Goal: Information Seeking & Learning: Learn about a topic

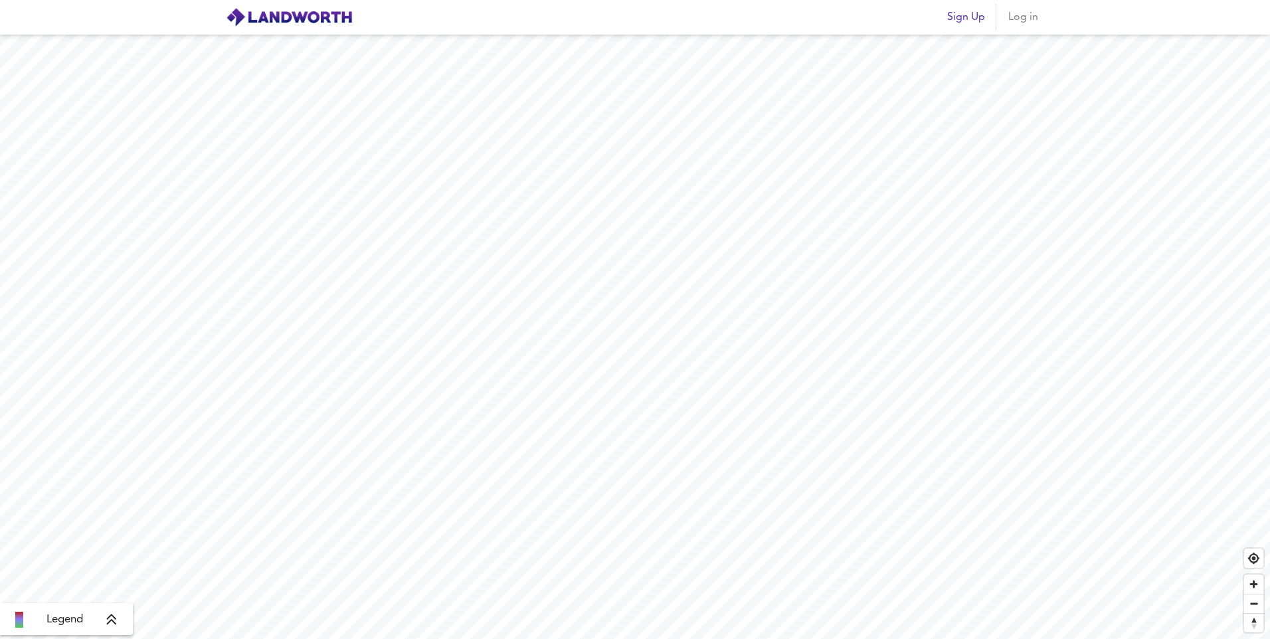
click at [1035, 23] on span "Log in" at bounding box center [1023, 17] width 32 height 19
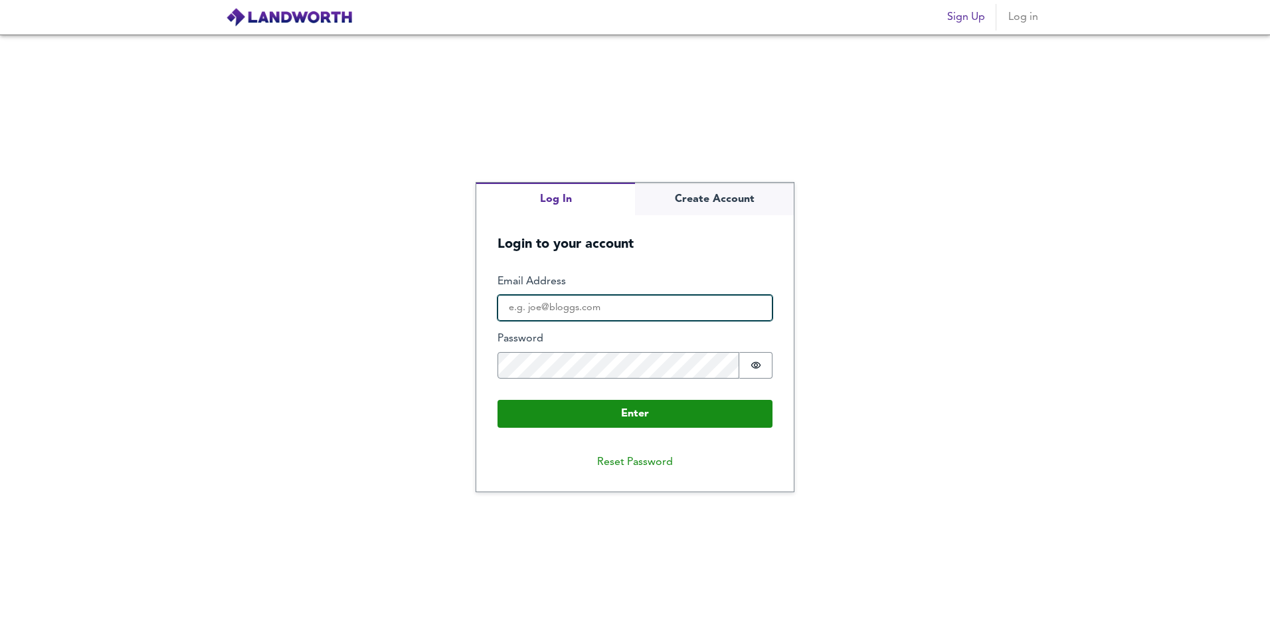
click at [584, 308] on input "Email Address" at bounding box center [634, 308] width 275 height 27
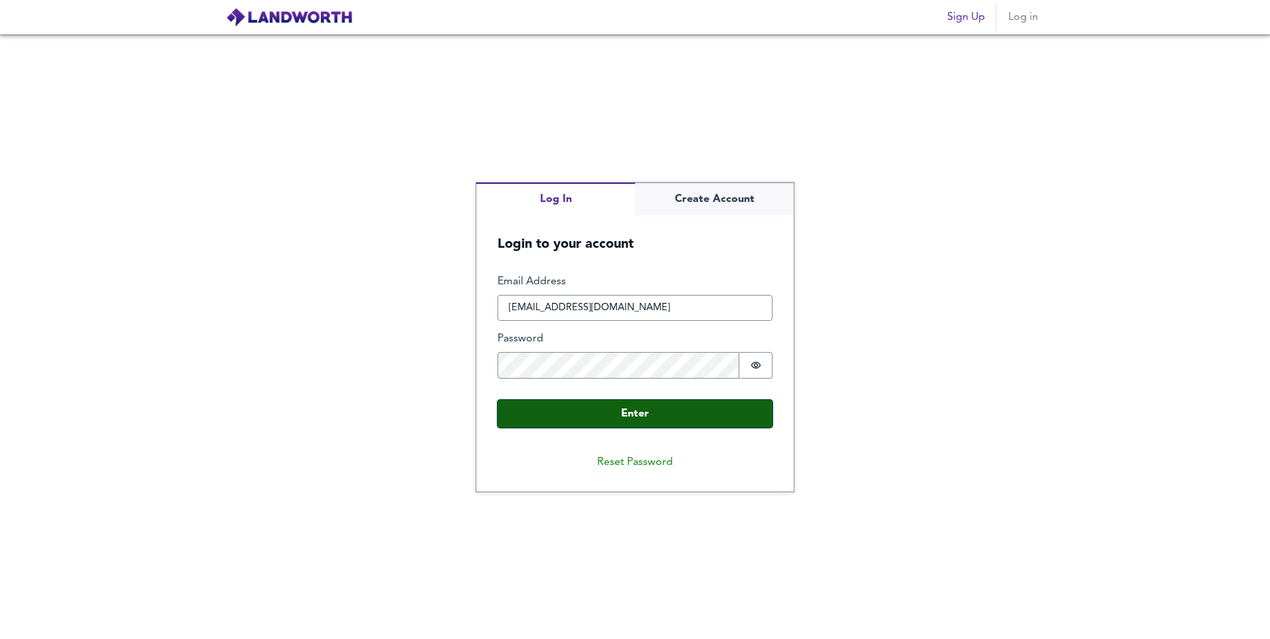
click at [645, 408] on button "Enter" at bounding box center [634, 414] width 275 height 28
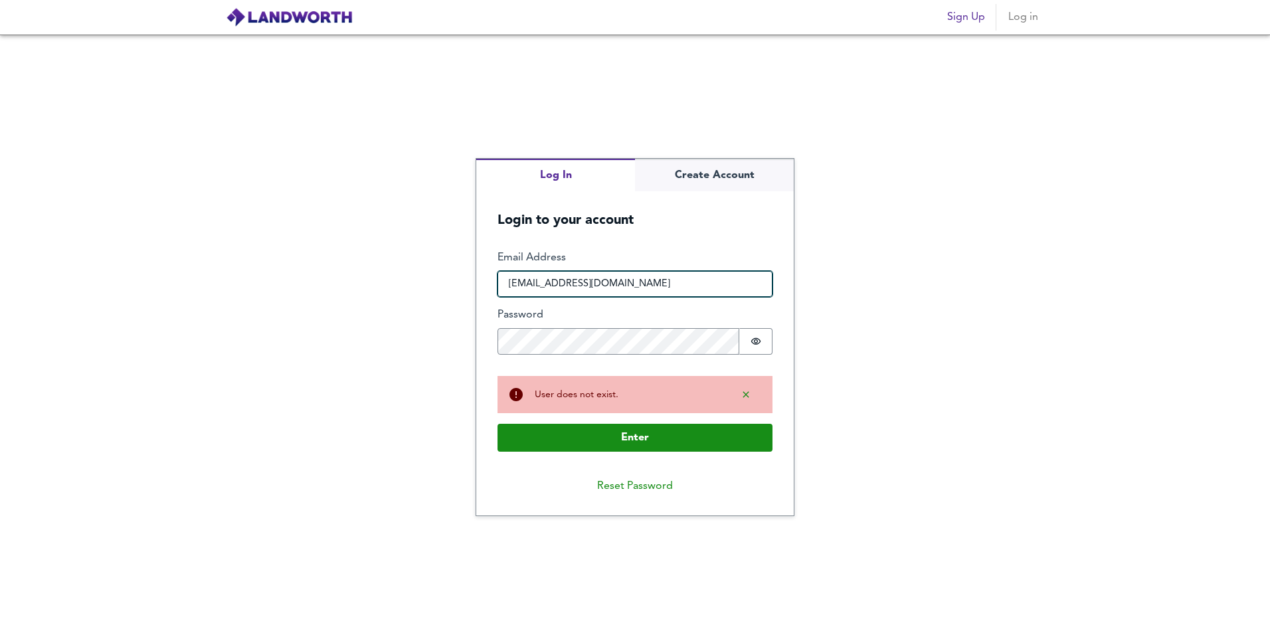
drag, startPoint x: 606, startPoint y: 286, endPoint x: 430, endPoint y: 289, distance: 176.0
click at [430, 289] on div "Log In Create Account Login to your account Enter Email Address [EMAIL_ADDRESS]…" at bounding box center [635, 337] width 1270 height 604
type input "[EMAIL_ADDRESS][DOMAIN_NAME]"
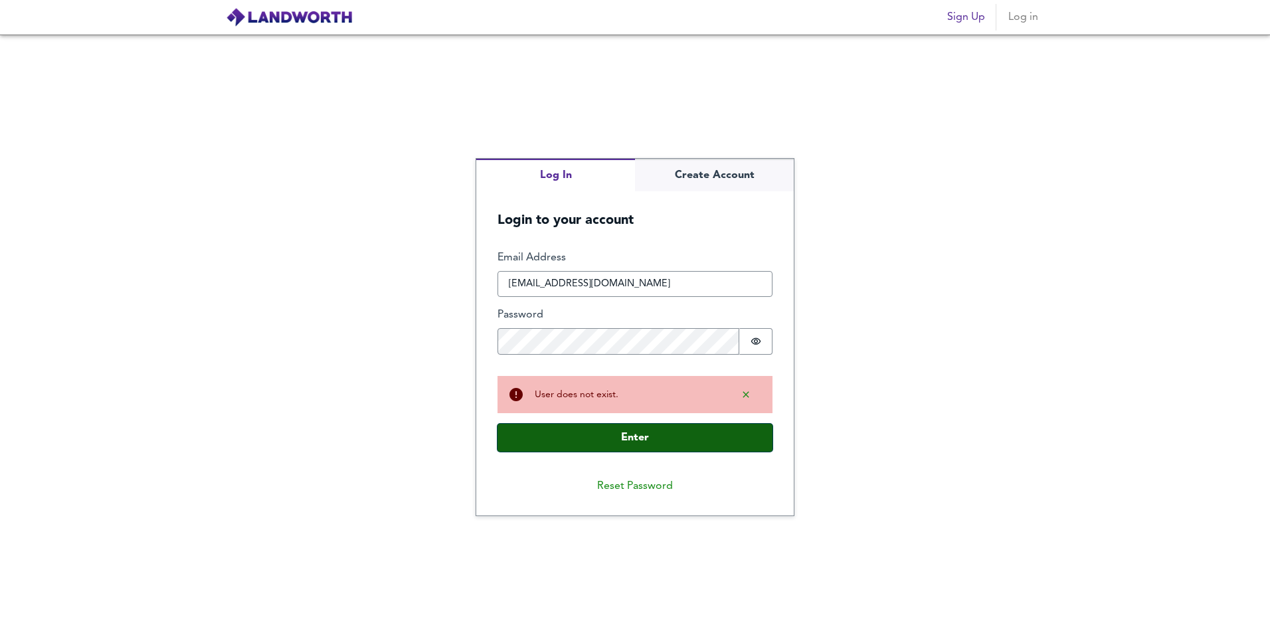
click at [571, 445] on button "Enter" at bounding box center [634, 438] width 275 height 28
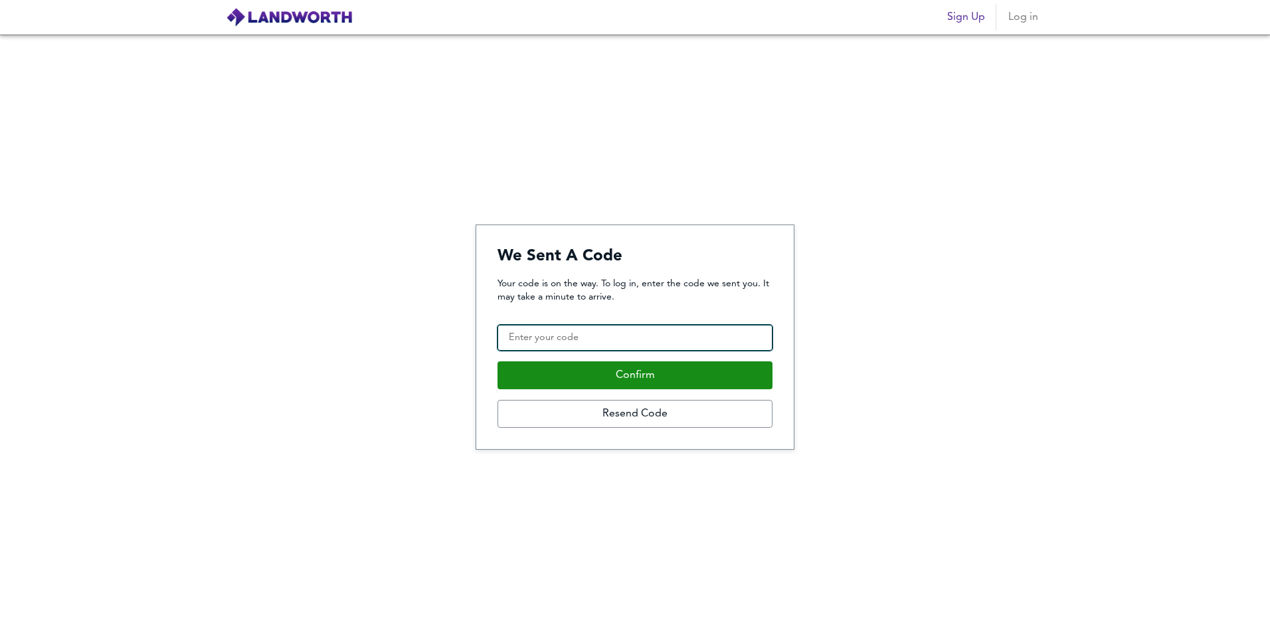
paste input "837953"
type input "837953"
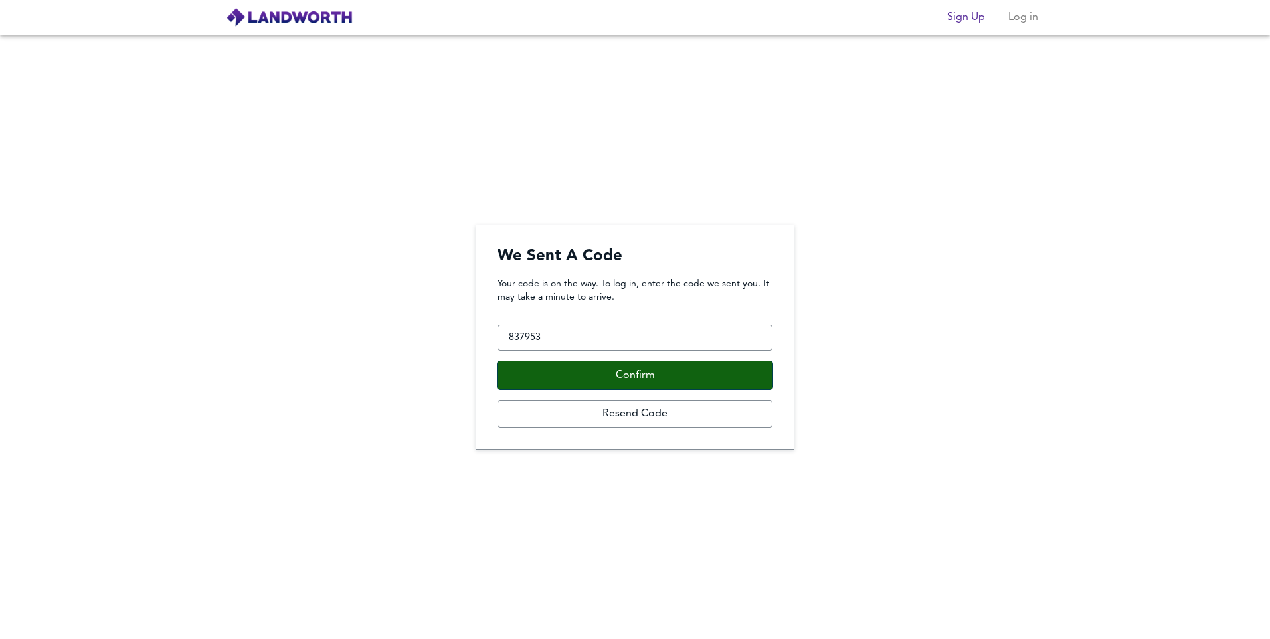
click at [637, 379] on button "Confirm" at bounding box center [634, 375] width 275 height 28
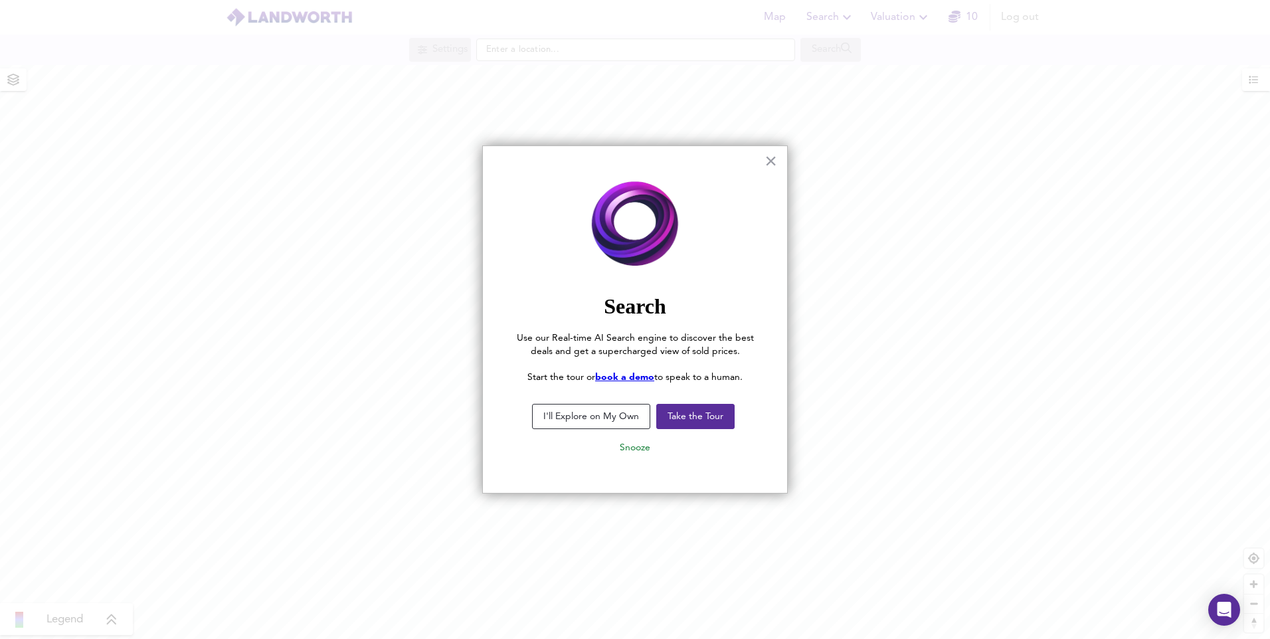
click at [574, 410] on button "I'll Explore on My Own" at bounding box center [591, 416] width 118 height 25
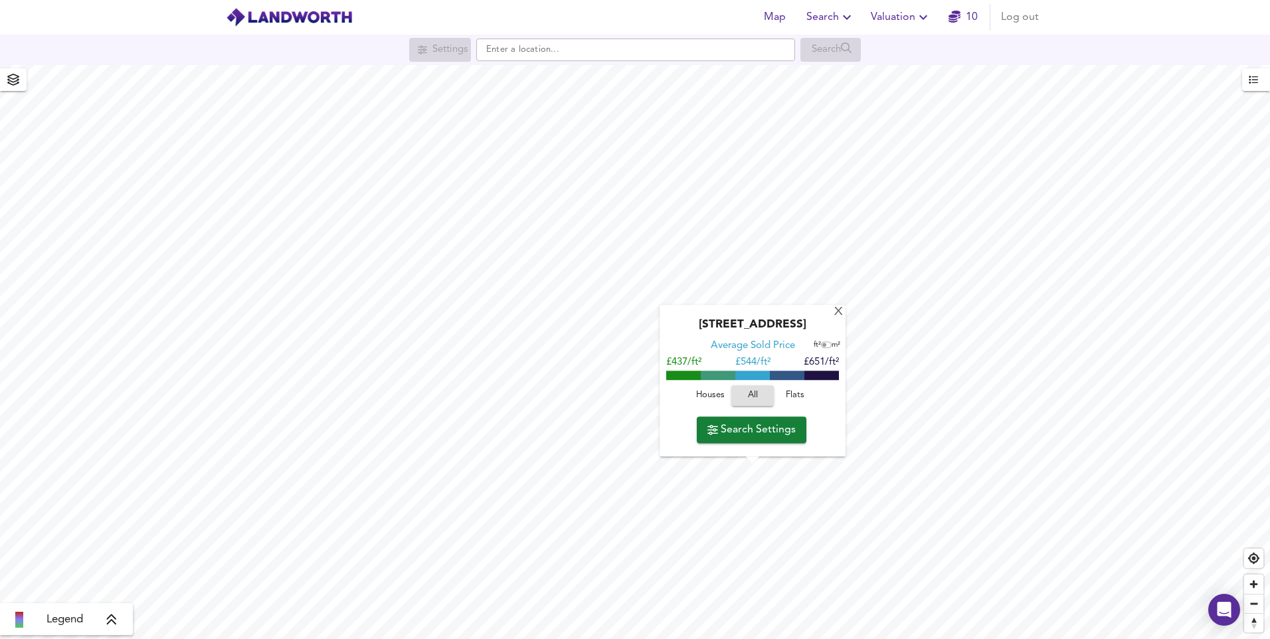
click at [796, 395] on span "Flats" at bounding box center [795, 396] width 36 height 15
click at [1255, 582] on span "Zoom in" at bounding box center [1253, 584] width 19 height 19
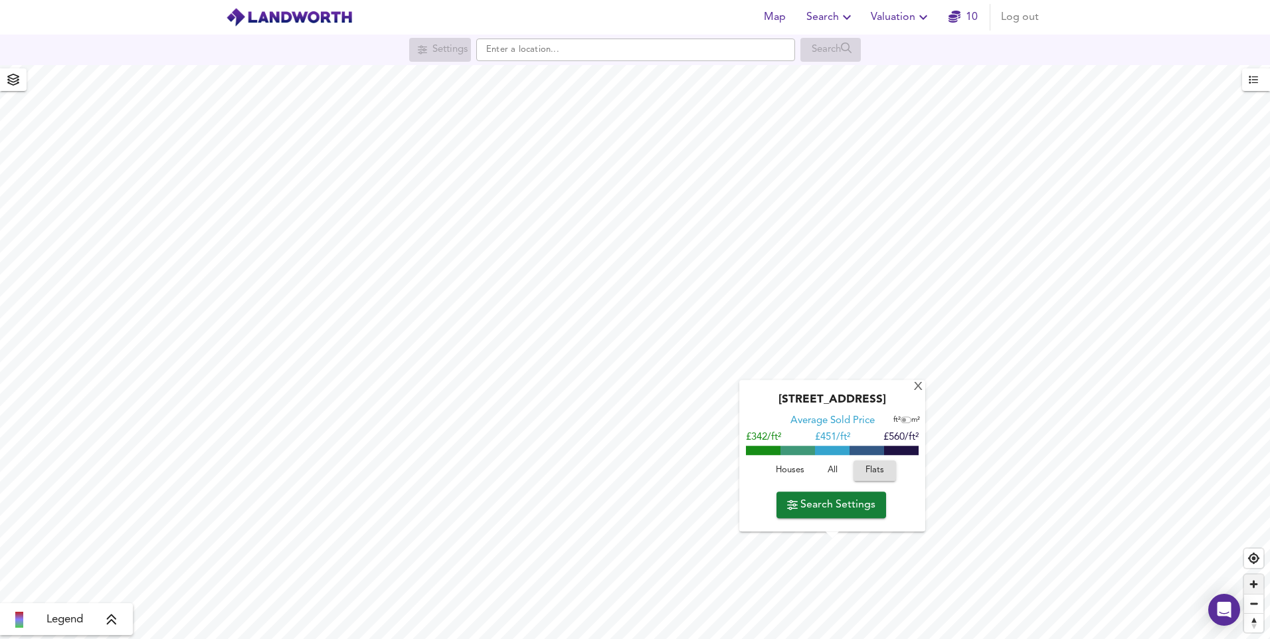
click at [1255, 582] on span "Zoom in" at bounding box center [1253, 584] width 19 height 19
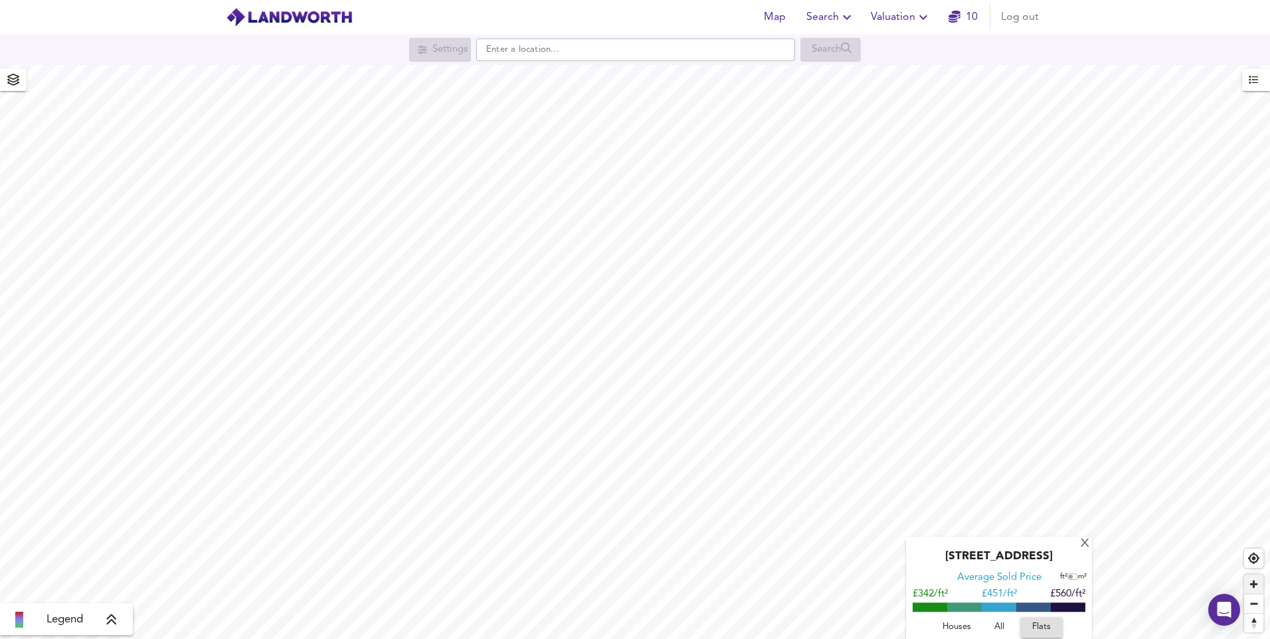
click at [1255, 582] on span "Zoom in" at bounding box center [1253, 584] width 19 height 19
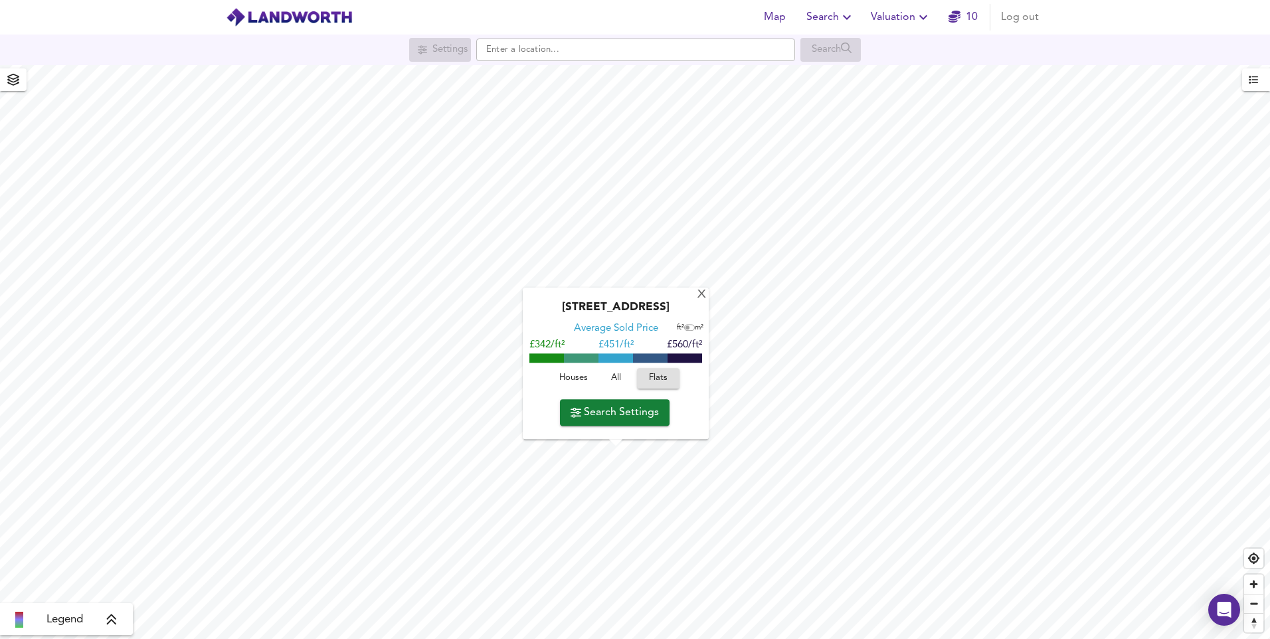
click at [706, 304] on div "[GEOGRAPHIC_DATA] Average Sold Price ft² m² £342/ft² £ 451/ft² £560/ft² Houses …" at bounding box center [616, 363] width 186 height 151
click at [701, 294] on div "X" at bounding box center [701, 295] width 11 height 13
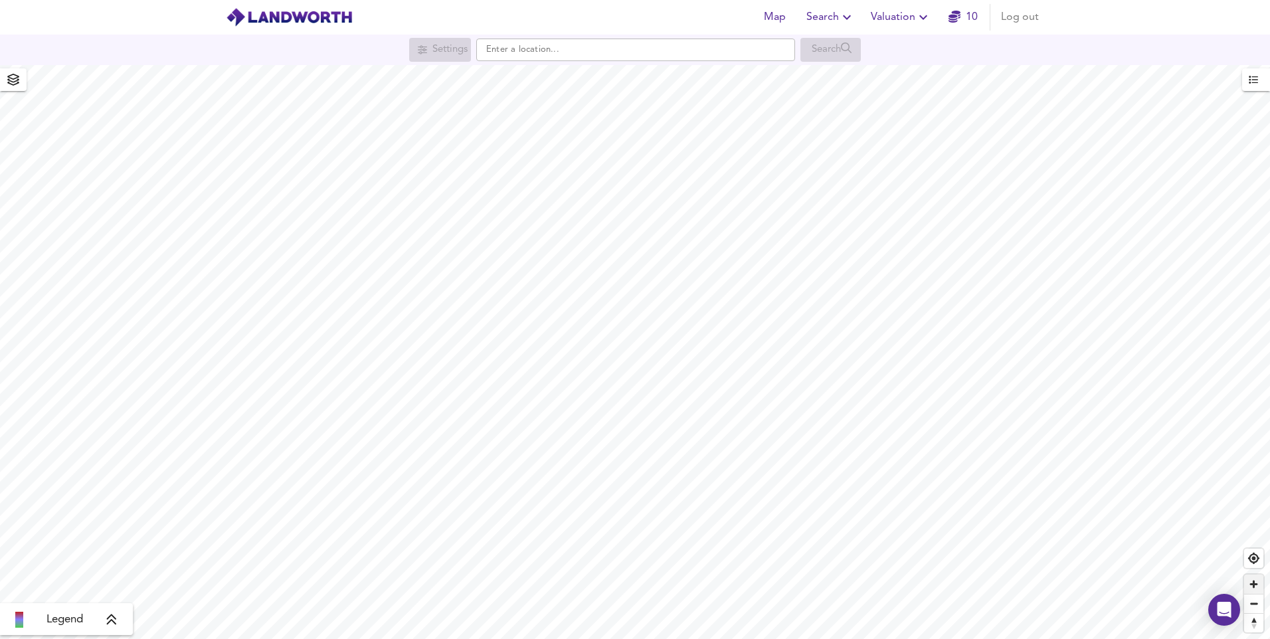
click at [1250, 585] on span "Zoom in" at bounding box center [1253, 584] width 19 height 19
click at [1257, 586] on span "Zoom in" at bounding box center [1253, 584] width 19 height 19
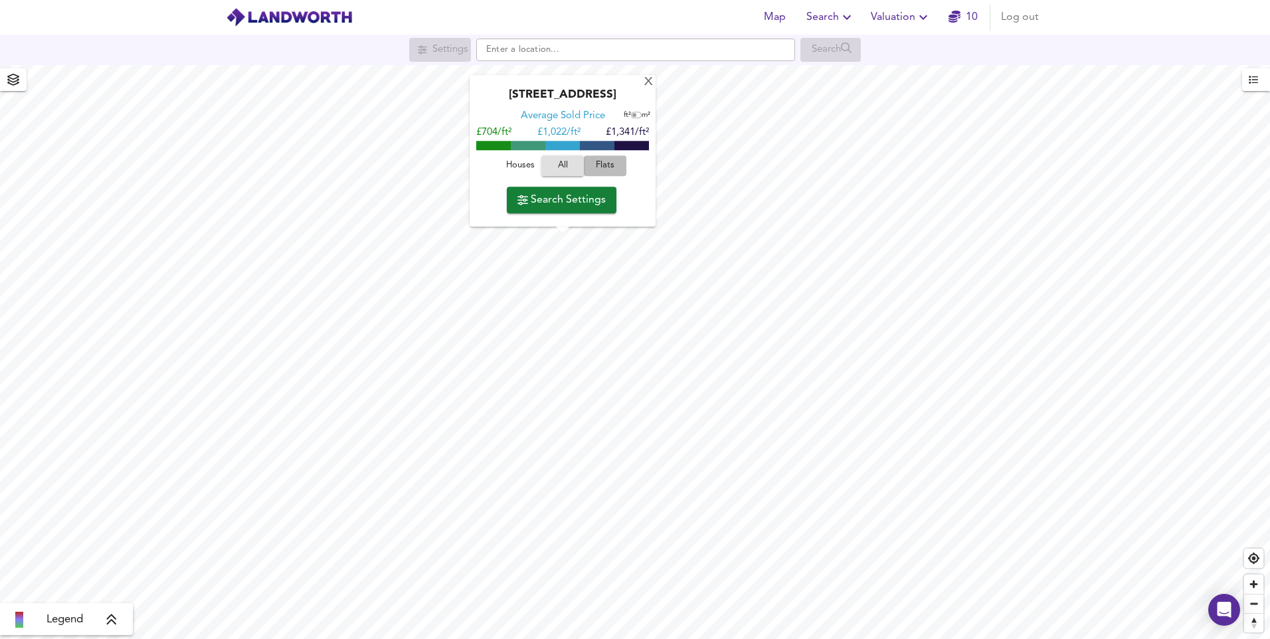
click at [604, 168] on span "Flats" at bounding box center [605, 166] width 36 height 15
click at [564, 203] on span "Search Settings" at bounding box center [561, 200] width 88 height 19
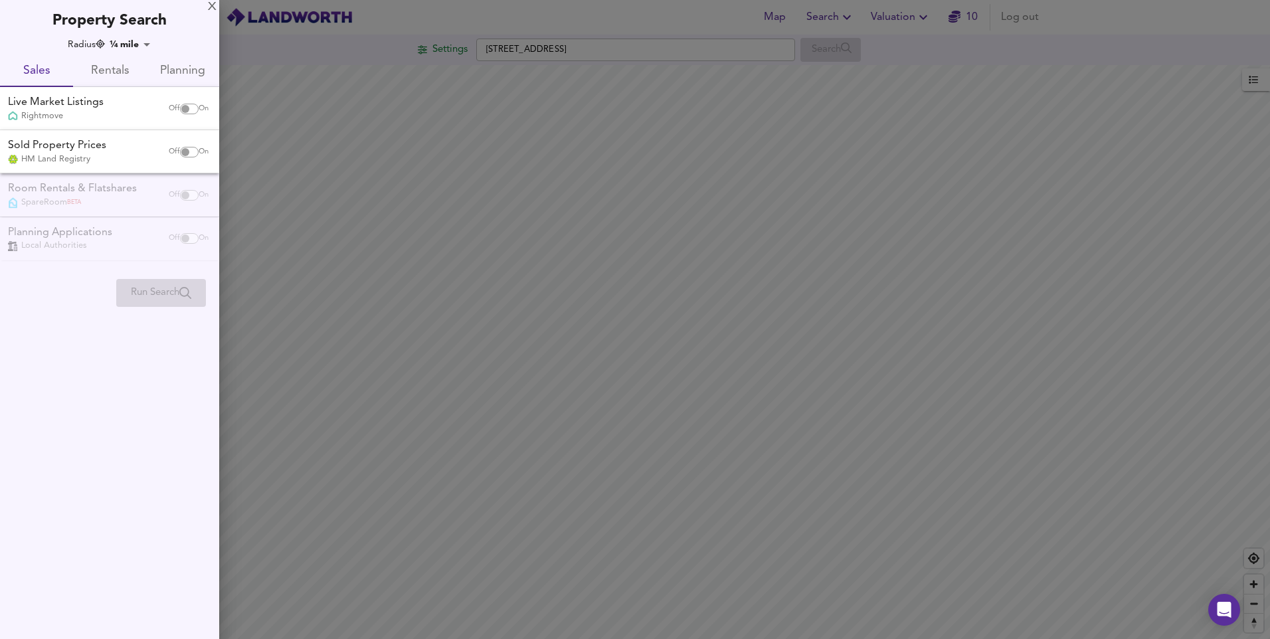
checkbox input "false"
checkbox input "true"
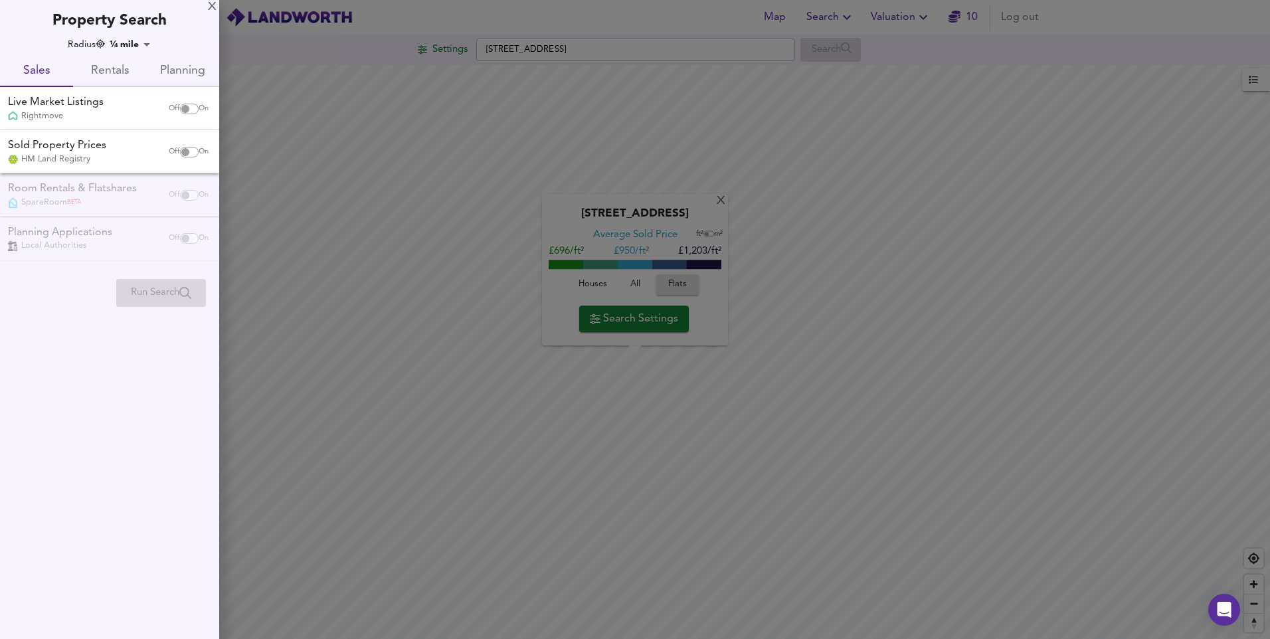
drag, startPoint x: 514, startPoint y: 258, endPoint x: 456, endPoint y: 286, distance: 64.8
click at [456, 286] on div at bounding box center [635, 319] width 1270 height 639
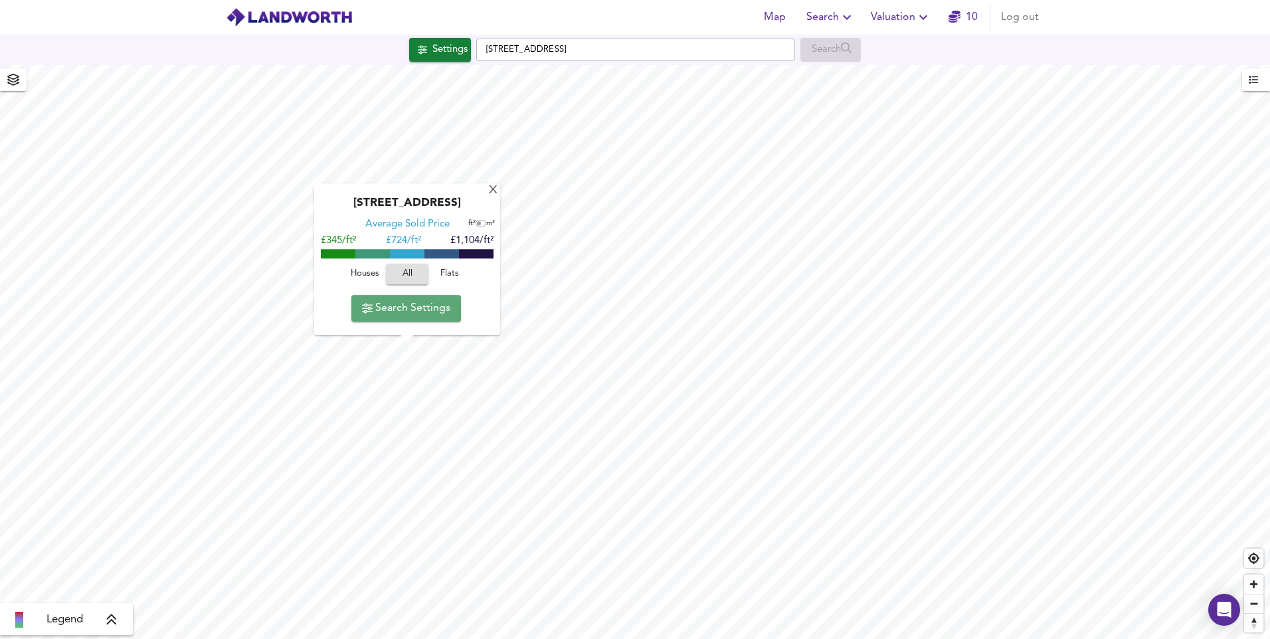
click at [408, 309] on span "Search Settings" at bounding box center [406, 308] width 88 height 19
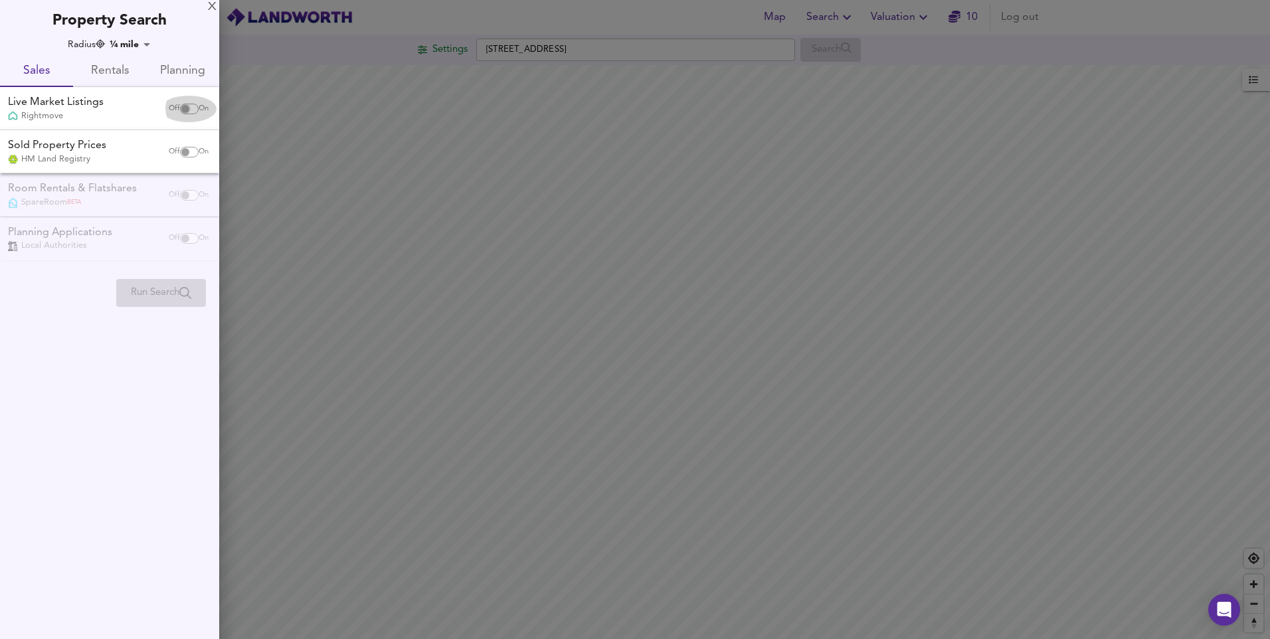
click at [187, 113] on input "checkbox" at bounding box center [185, 109] width 32 height 11
checkbox input "true"
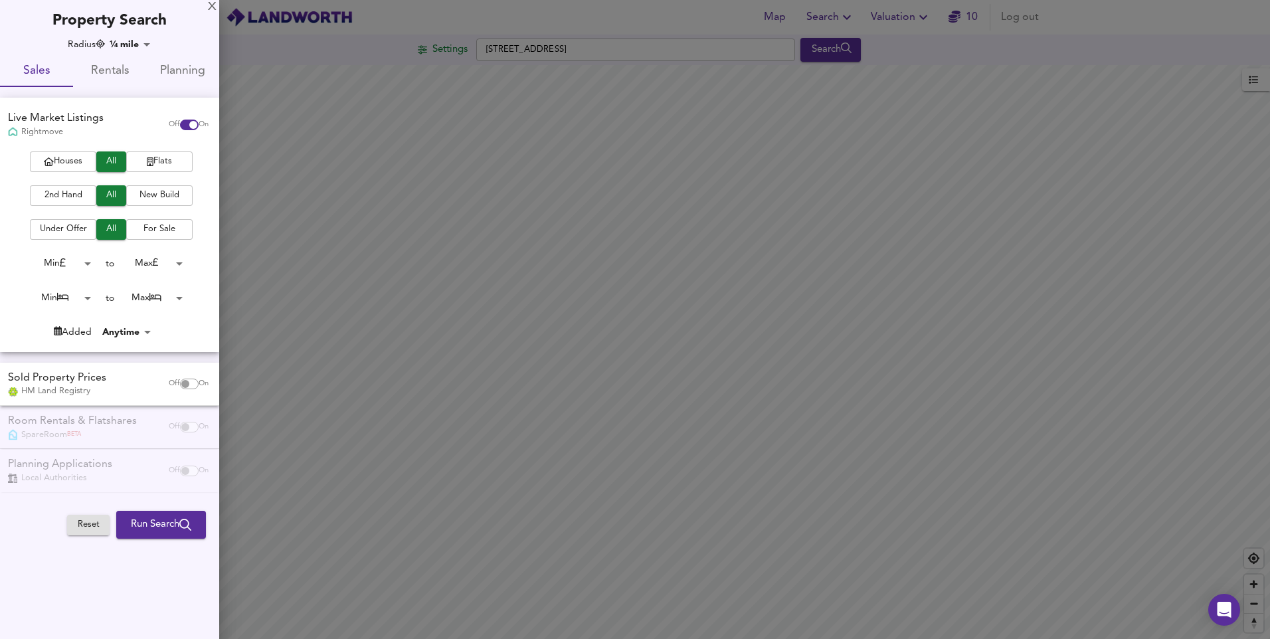
click at [193, 388] on input "checkbox" at bounding box center [185, 384] width 32 height 11
checkbox input "true"
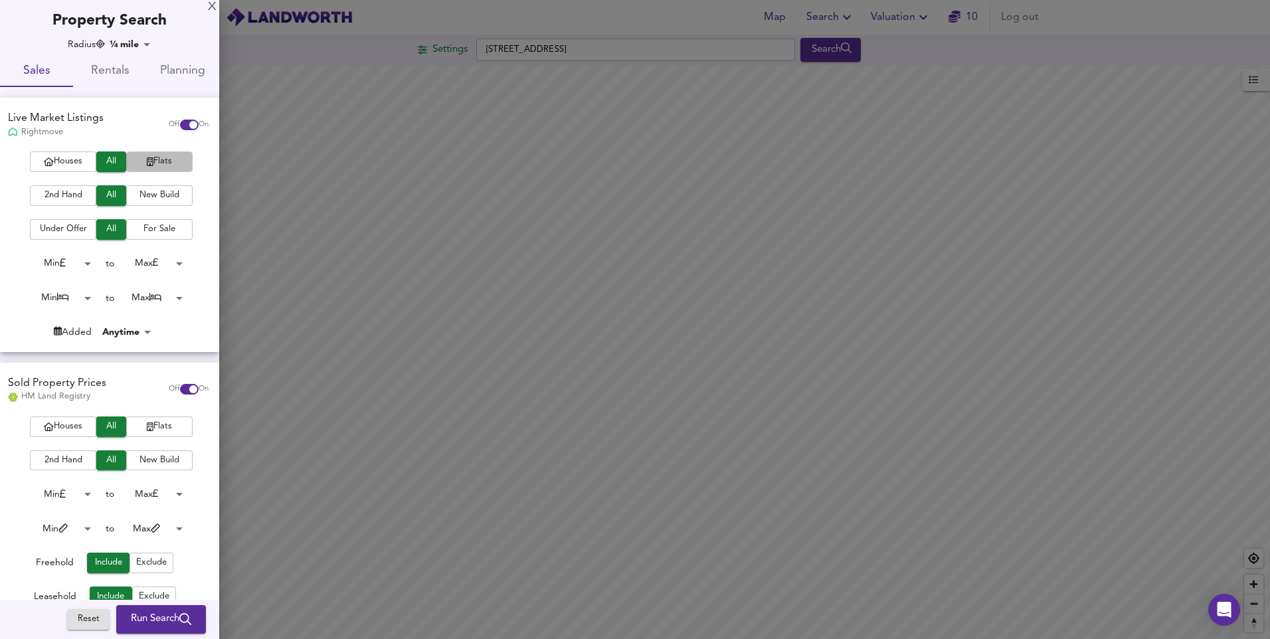
click at [162, 163] on span "Flats" at bounding box center [159, 161] width 53 height 15
click at [65, 197] on span "2nd Hand" at bounding box center [63, 195] width 53 height 15
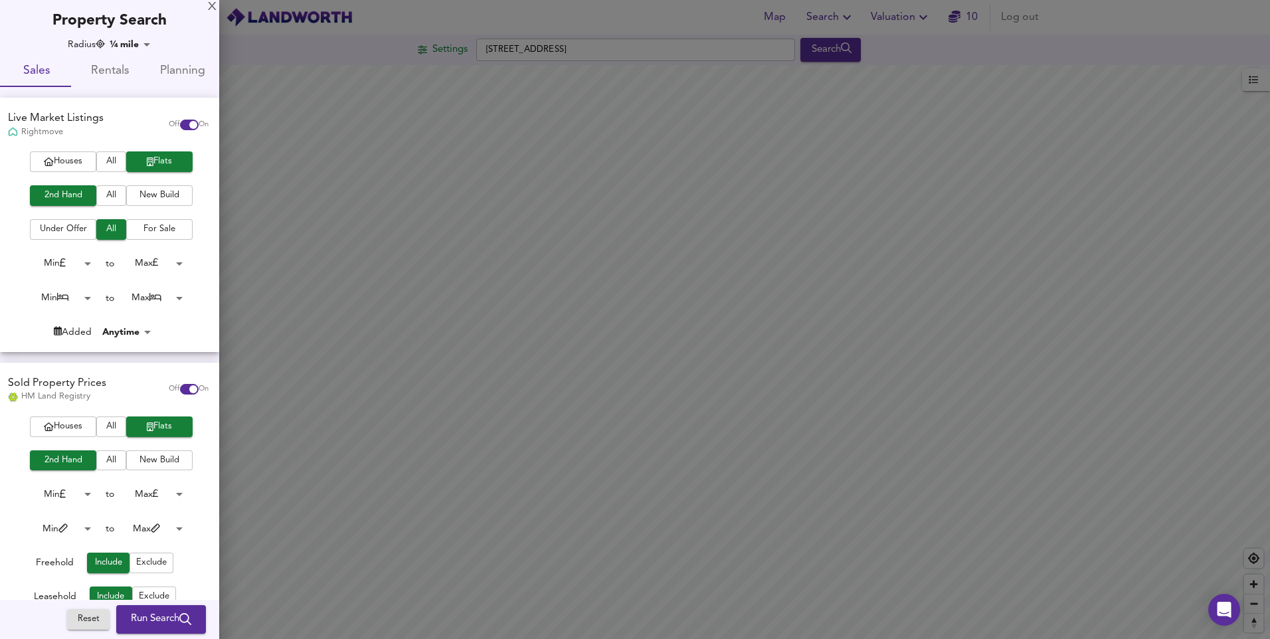
click at [104, 236] on span "All" at bounding box center [111, 229] width 17 height 15
click at [155, 620] on span "Run Search" at bounding box center [161, 619] width 60 height 17
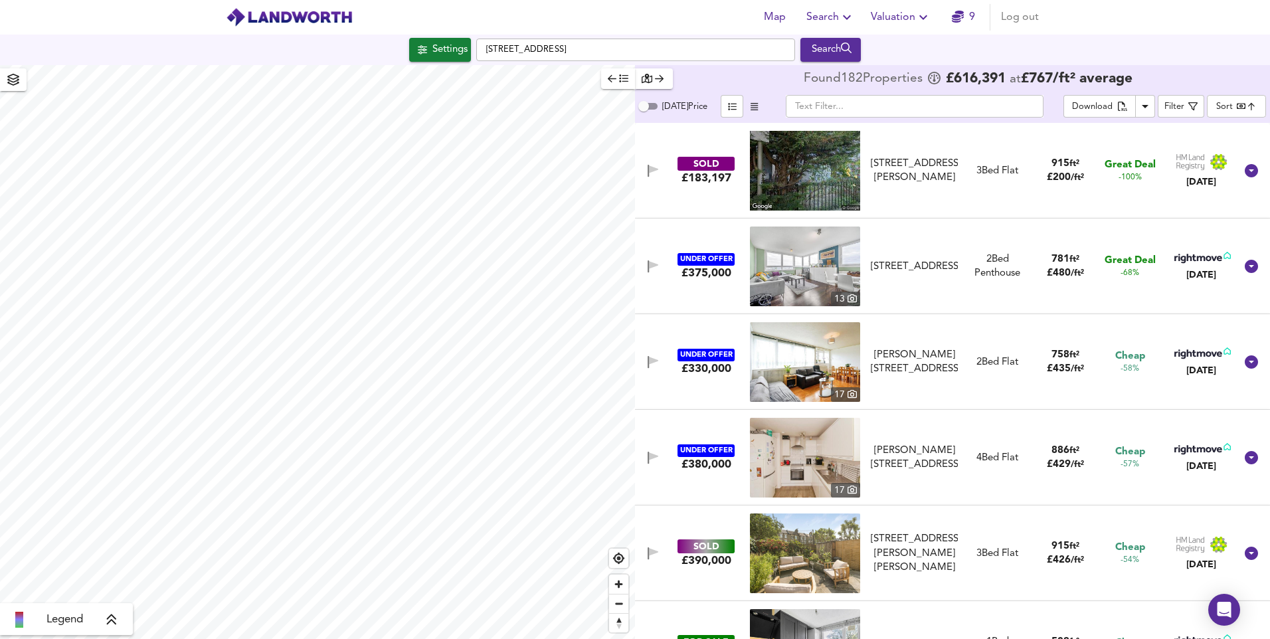
click at [1251, 108] on body "Map Search Valuation 9 Log out Settings [GEOGRAPHIC_DATA] Search Legend Found 1…" at bounding box center [635, 319] width 1270 height 639
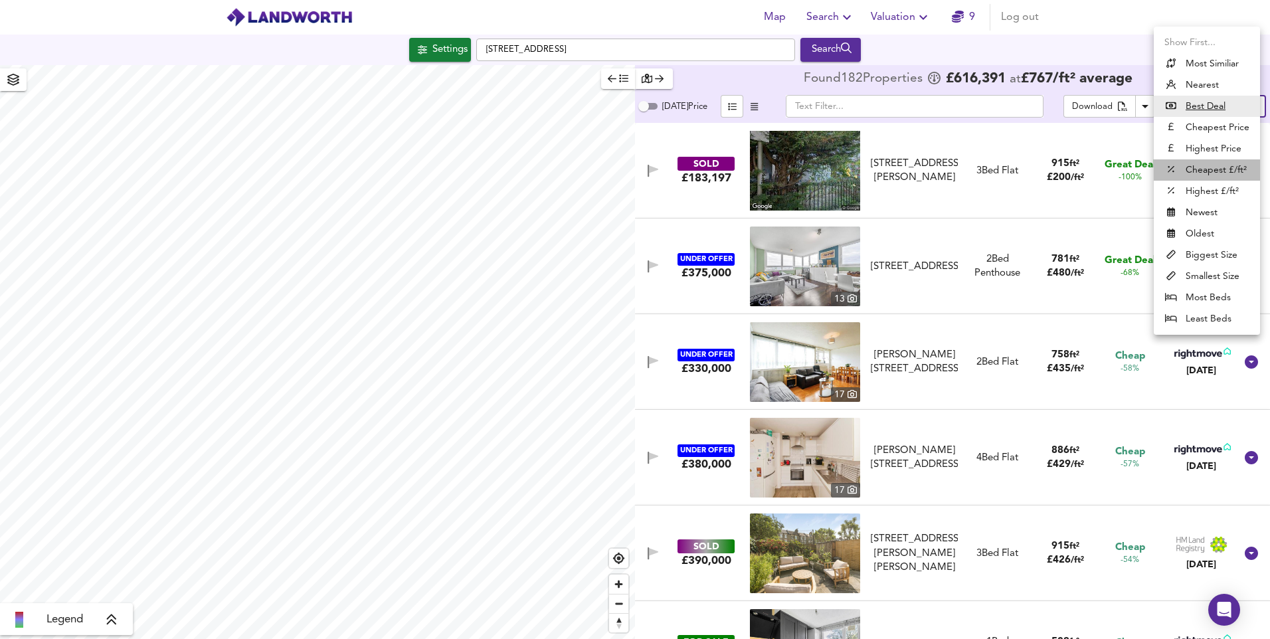
click at [1201, 168] on li "Cheapest £/ft²" at bounding box center [1207, 169] width 106 height 21
type input "lowppsf"
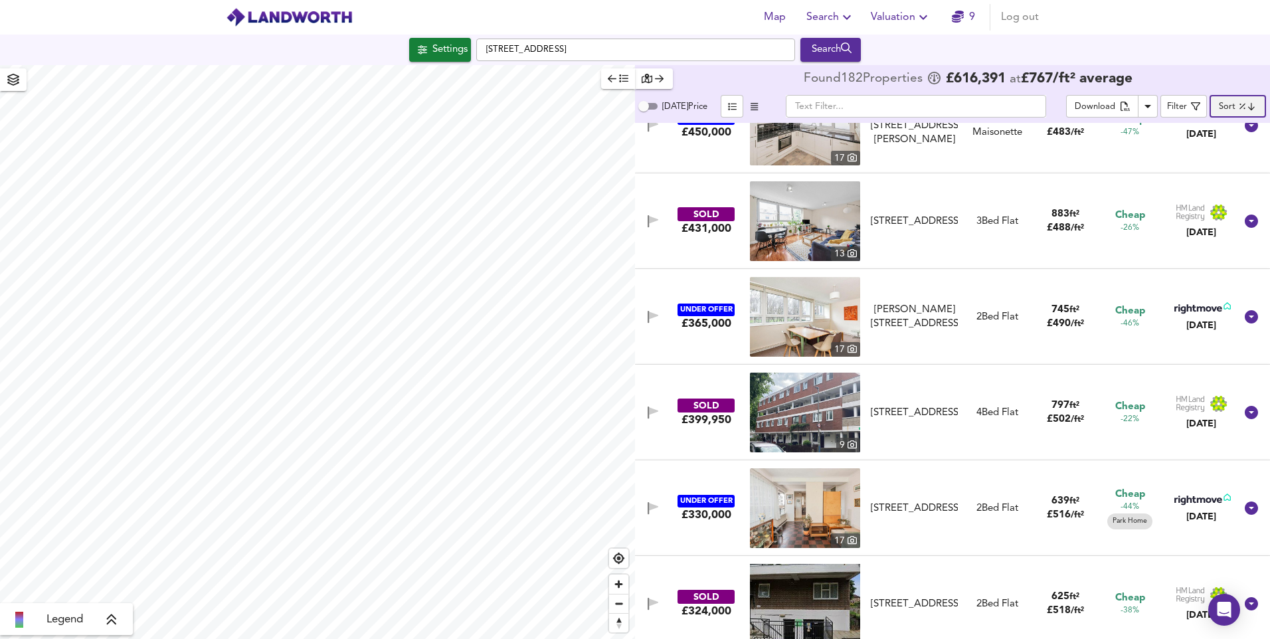
scroll to position [1142, 0]
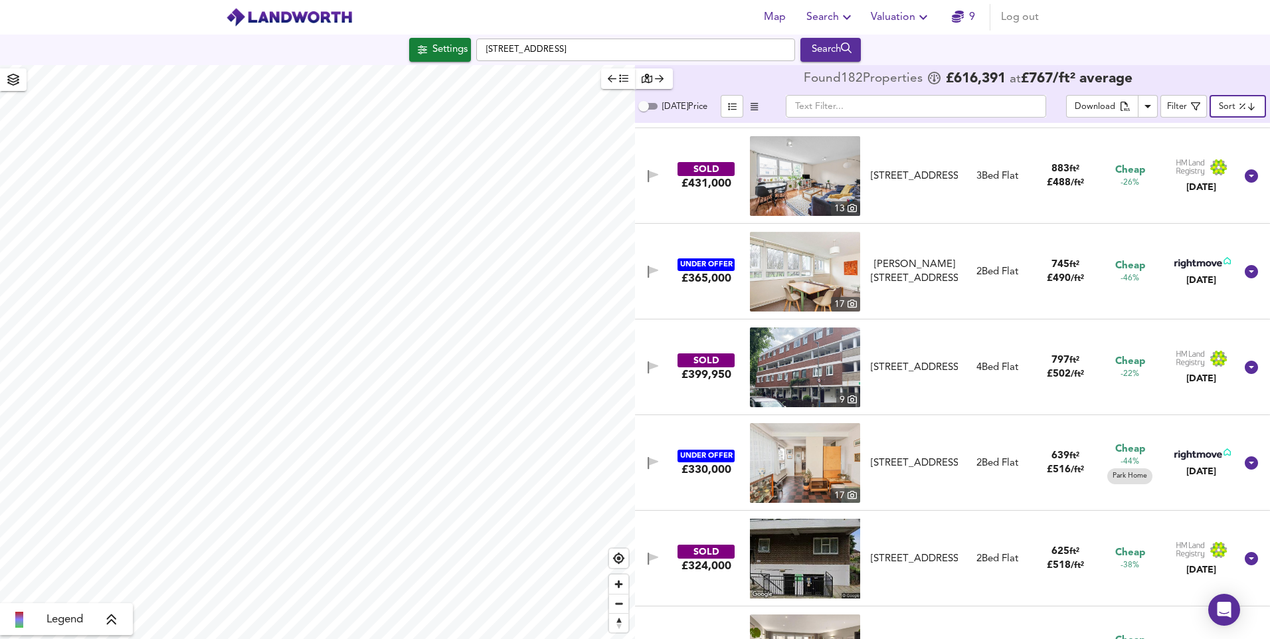
click at [799, 456] on img at bounding box center [805, 463] width 110 height 80
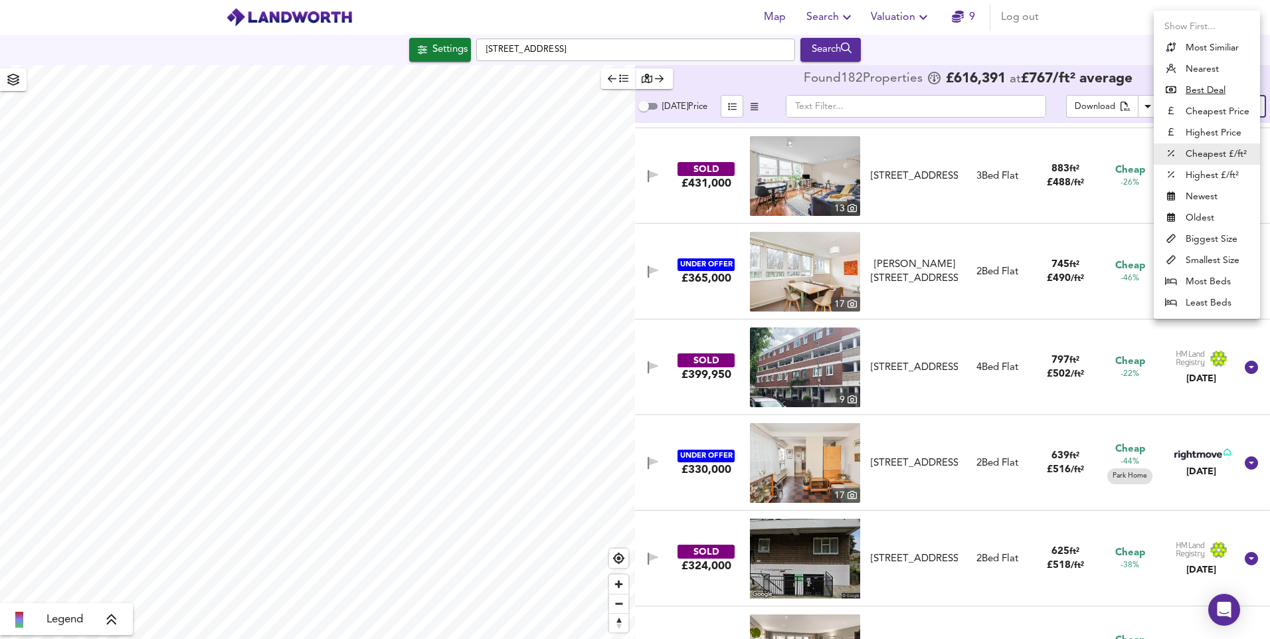
click at [1241, 106] on body "Map Search Valuation 9 Log out Settings [GEOGRAPHIC_DATA] Search Legend Found 1…" at bounding box center [635, 319] width 1270 height 639
click at [1209, 155] on li "Cheapest £/ft²" at bounding box center [1207, 153] width 106 height 21
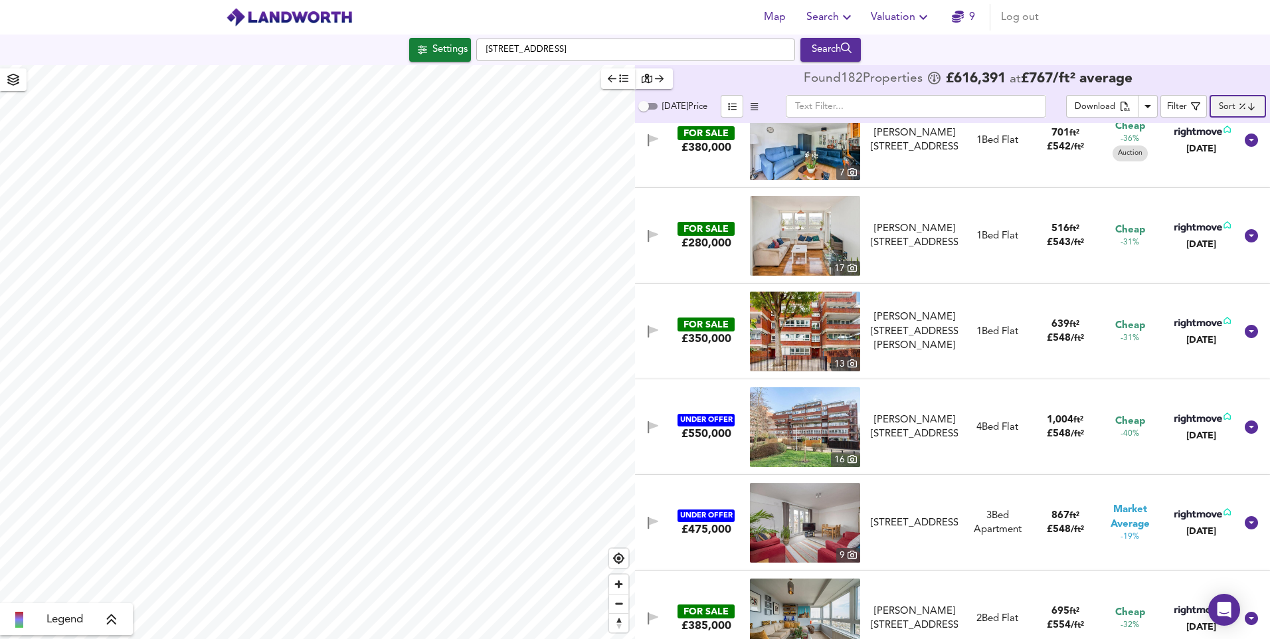
scroll to position [2173, 0]
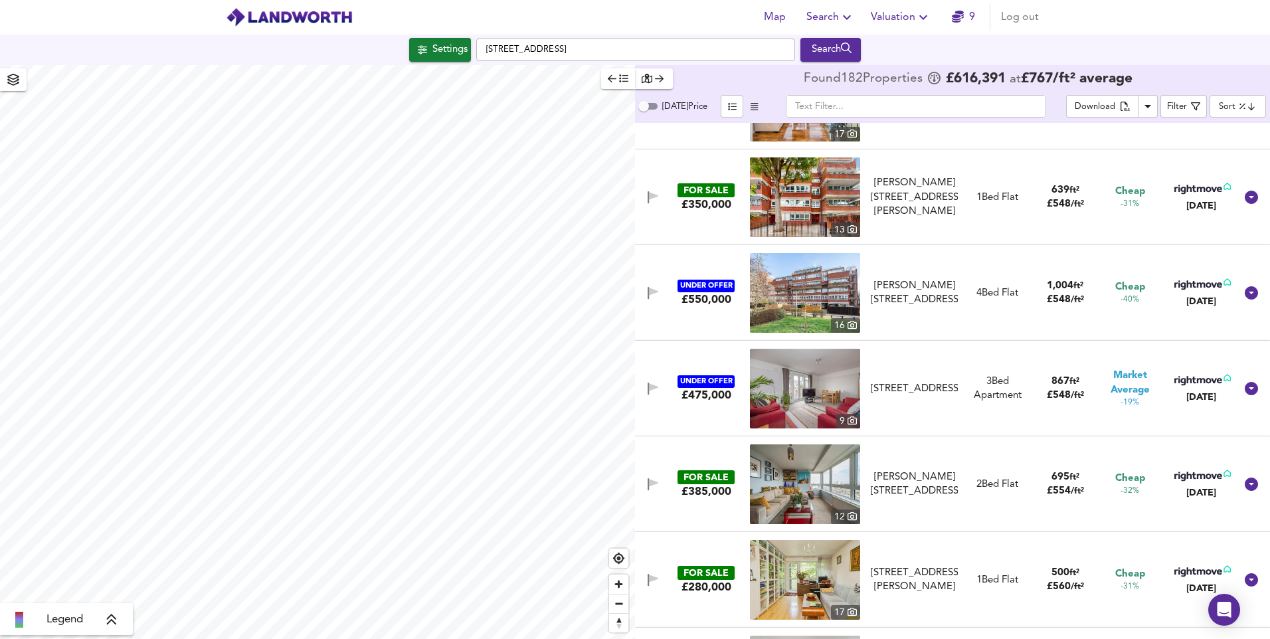
click at [818, 394] on img at bounding box center [805, 389] width 110 height 80
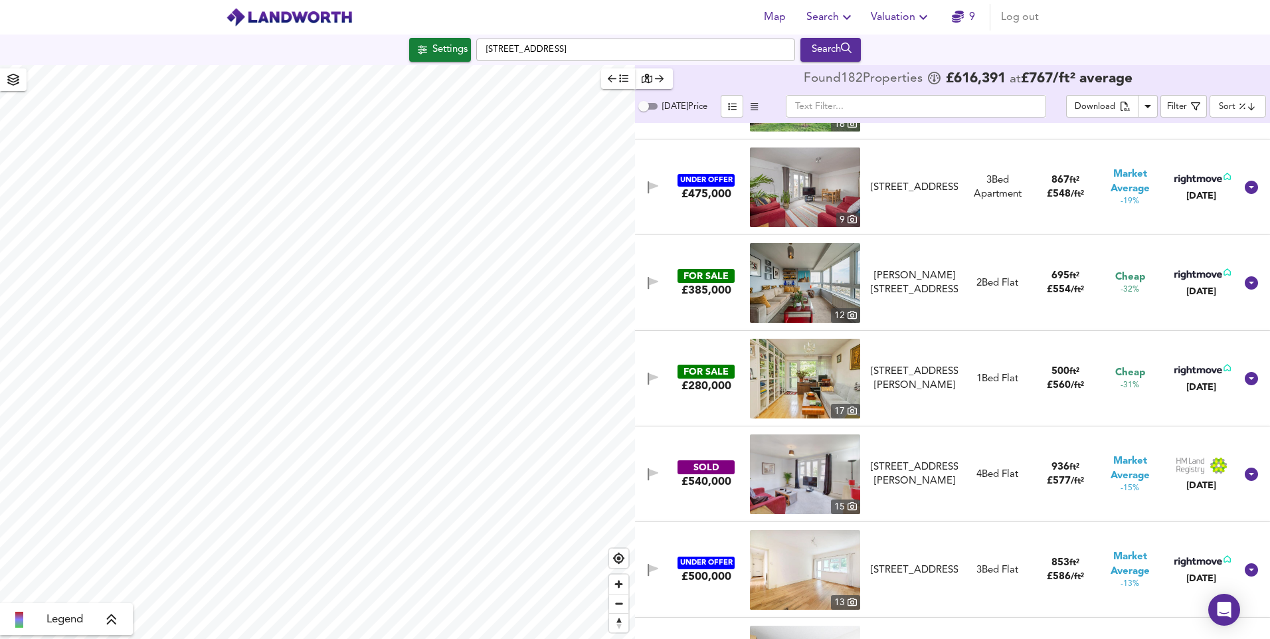
scroll to position [2532, 0]
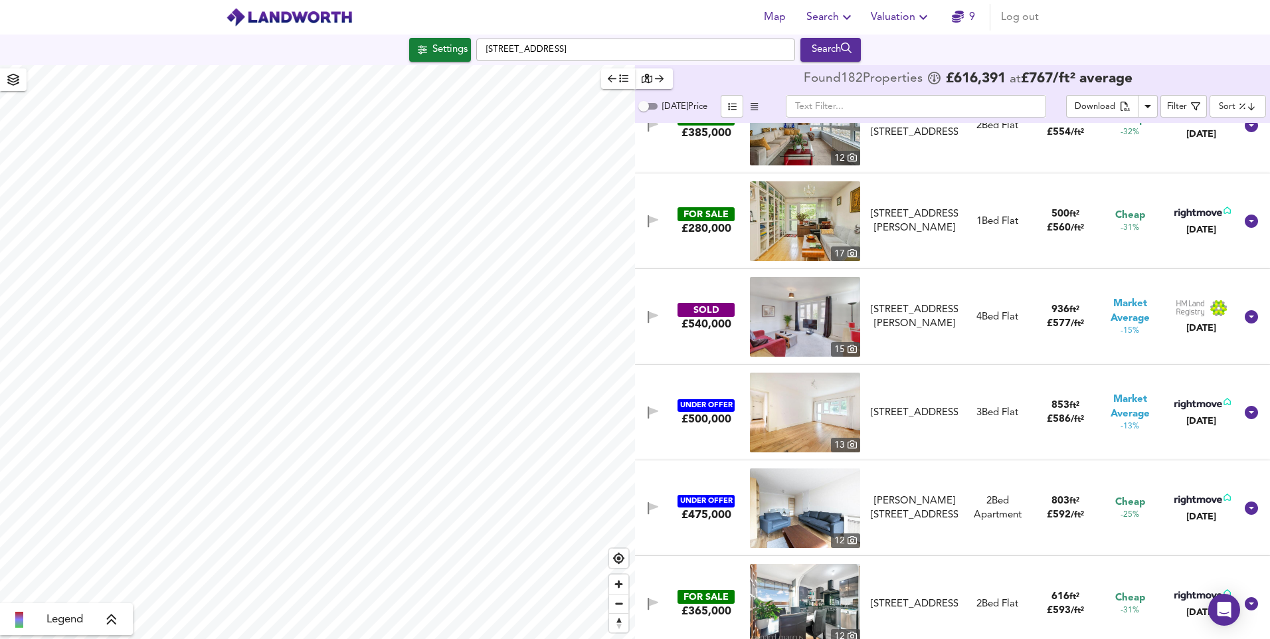
click at [784, 308] on img at bounding box center [805, 317] width 110 height 80
click at [912, 309] on div "[STREET_ADDRESS][PERSON_NAME]" at bounding box center [914, 317] width 87 height 29
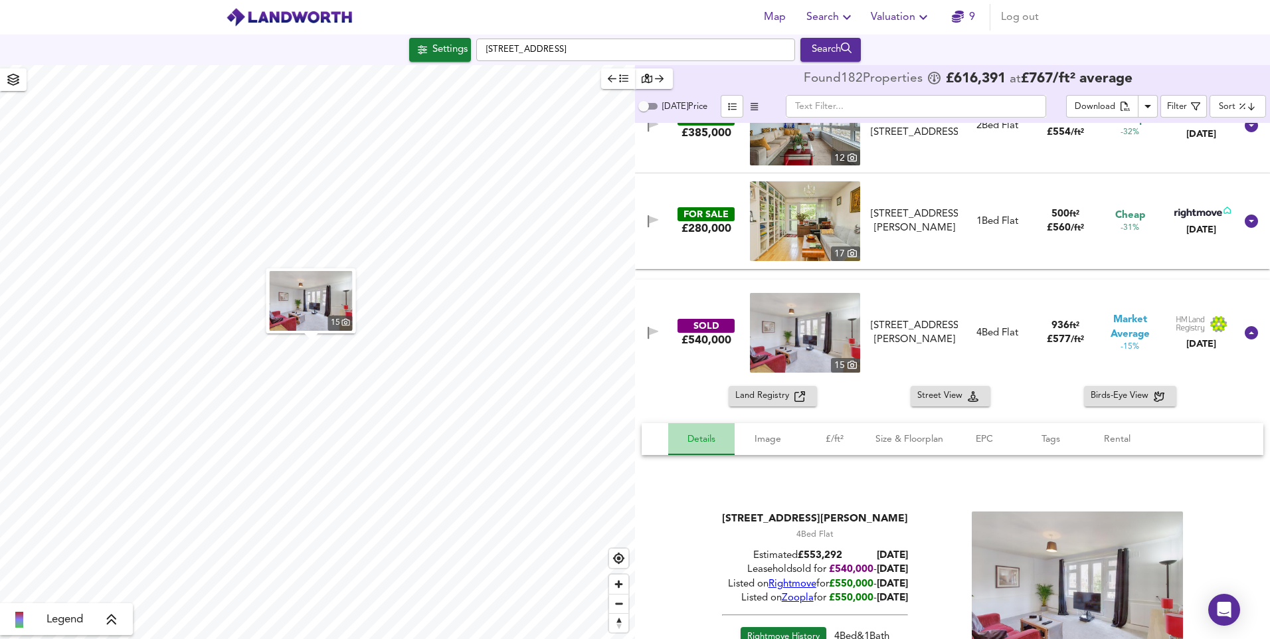
click at [701, 436] on span "Details" at bounding box center [701, 439] width 50 height 17
click at [909, 438] on span "Size & Floorplan" at bounding box center [909, 439] width 68 height 17
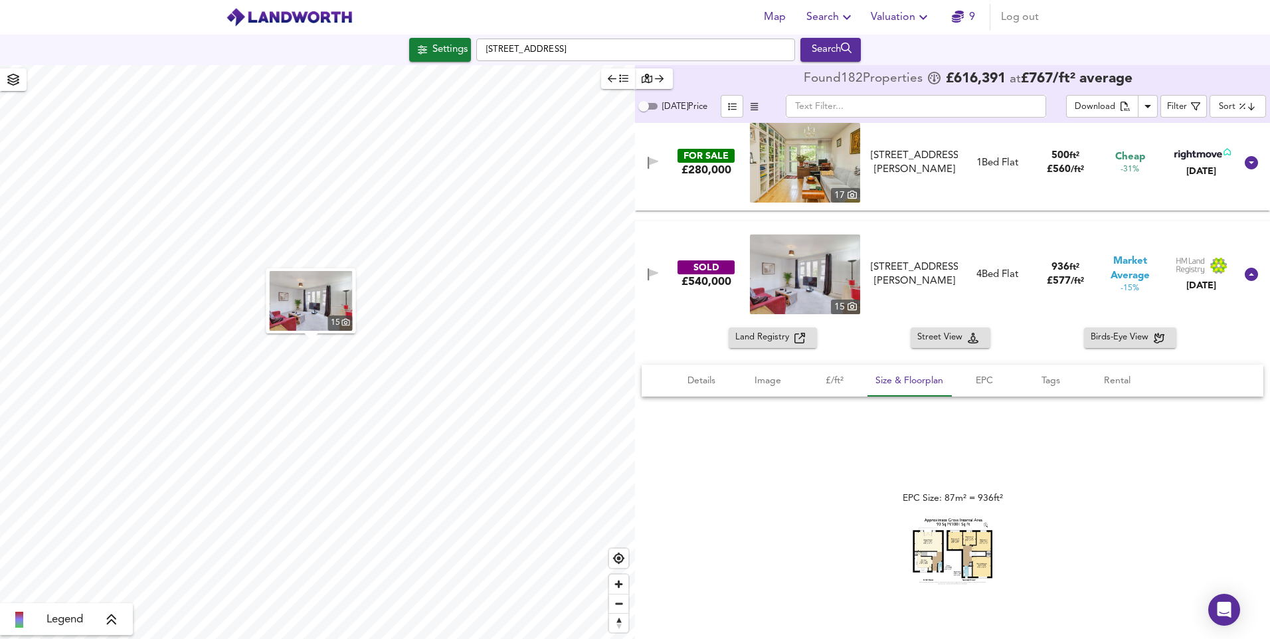
scroll to position [2613, 0]
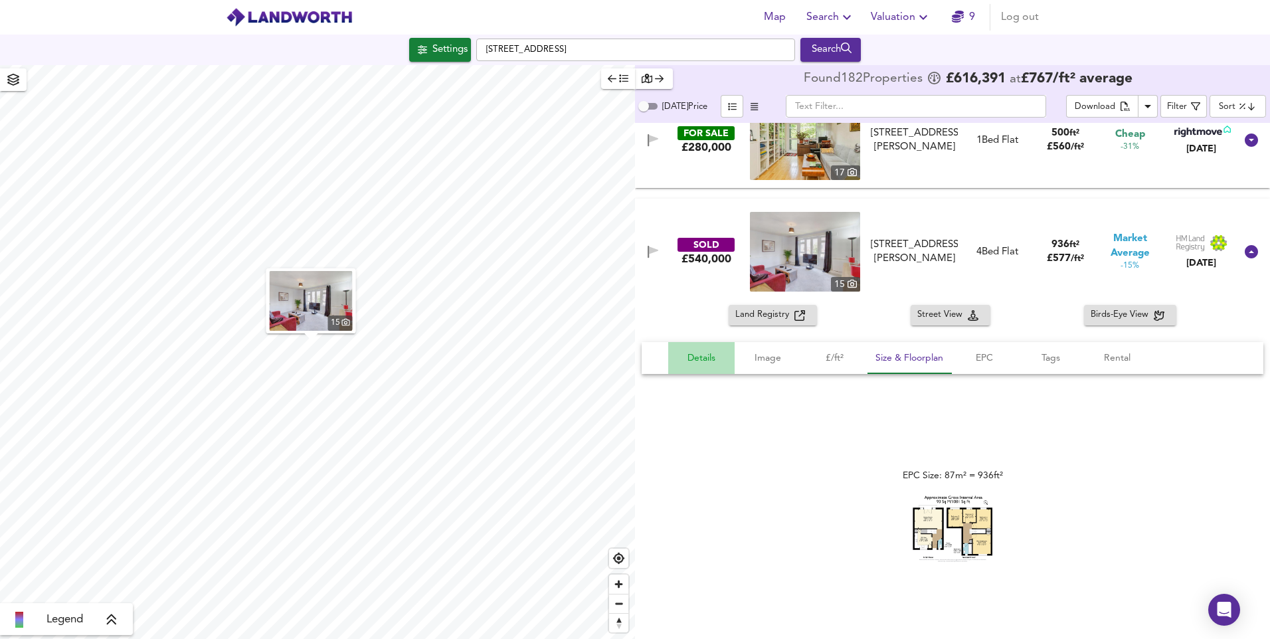
click at [700, 357] on span "Details" at bounding box center [701, 358] width 50 height 17
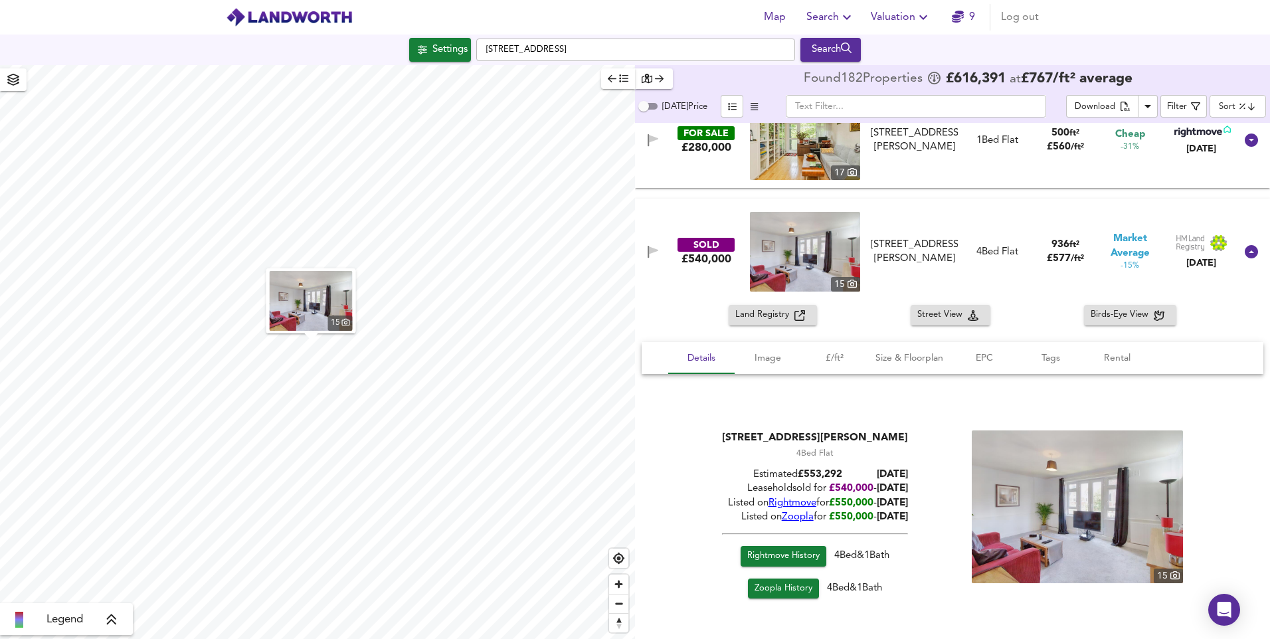
click at [816, 501] on span "Rightmove" at bounding box center [792, 503] width 48 height 10
